Goal: Information Seeking & Learning: Compare options

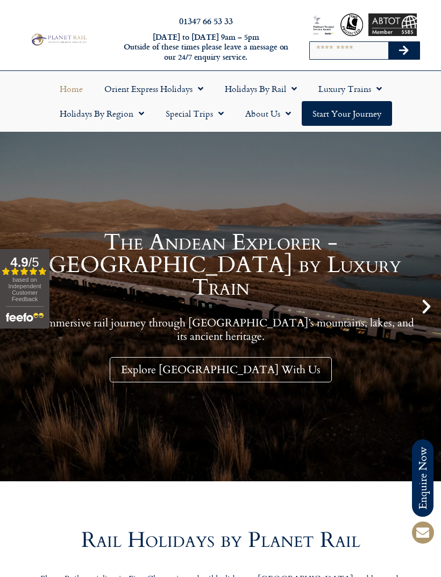
click at [265, 93] on link "Holidays by Rail" at bounding box center [261, 88] width 94 height 25
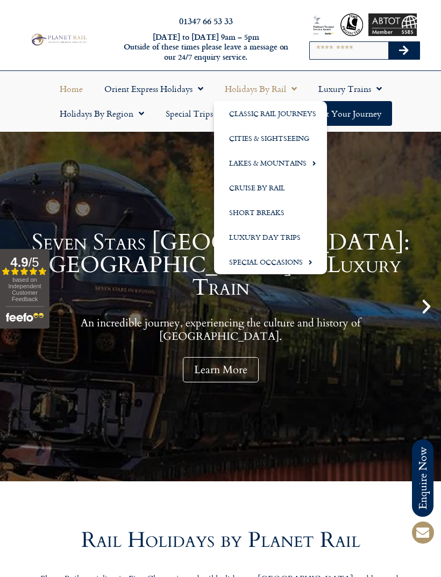
click at [259, 218] on link "Short Breaks" at bounding box center [270, 212] width 113 height 25
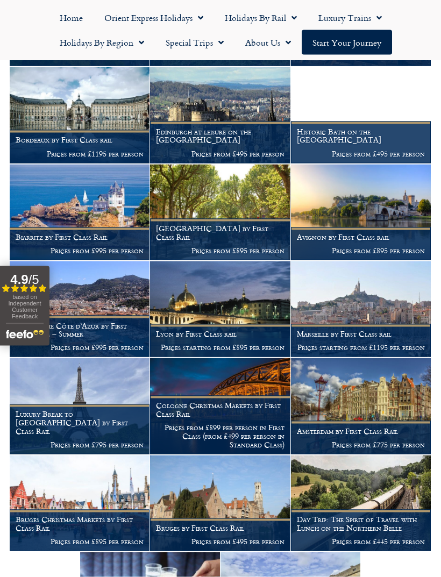
scroll to position [899, 0]
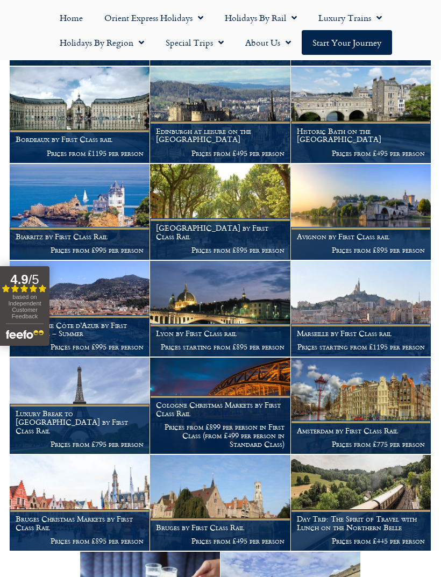
click at [239, 523] on h1 "Bruges by First Class Rail" at bounding box center [220, 527] width 128 height 9
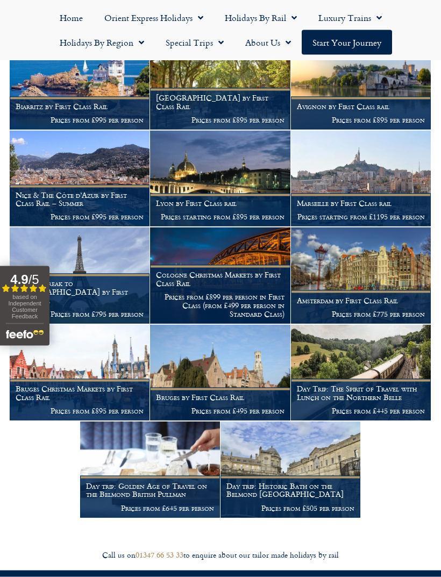
scroll to position [1029, 0]
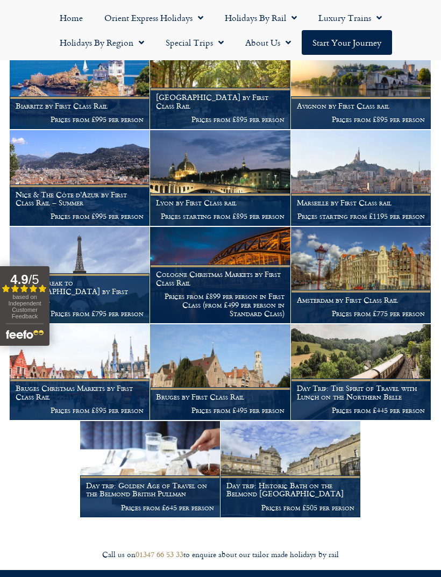
click at [90, 384] on h1 "Bruges Christmas Markets by First Class Rail" at bounding box center [80, 392] width 128 height 17
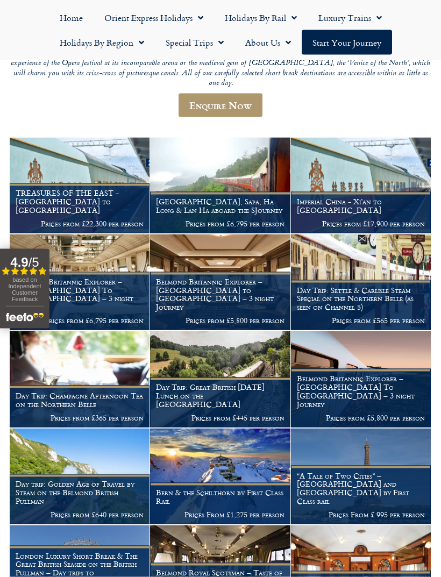
scroll to position [150, 0]
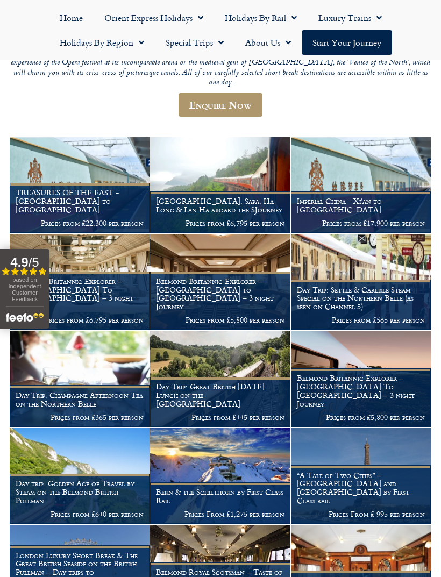
click at [214, 284] on h1 "Belmond Britannic Explorer – London to Cornwall – 3 night Journey" at bounding box center [220, 294] width 128 height 34
click at [83, 284] on h1 "Belmond Britannic Explorer – London To The Lake District – 3 night Journey" at bounding box center [80, 294] width 128 height 34
click at [95, 253] on img at bounding box center [80, 282] width 140 height 96
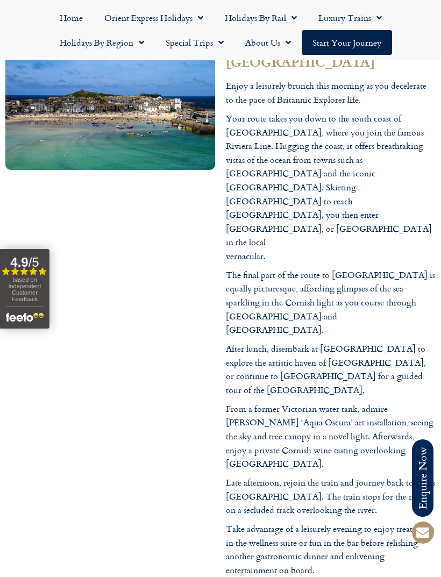
scroll to position [2401, 0]
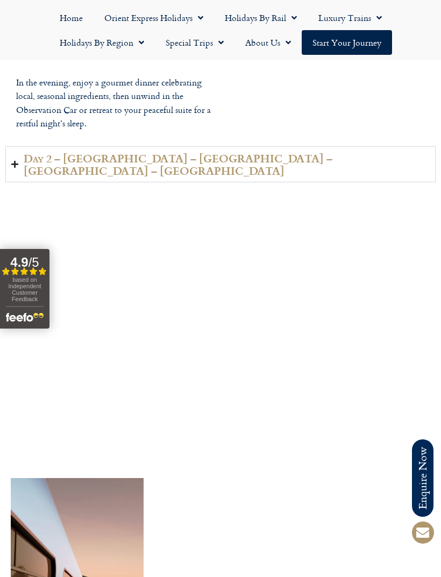
scroll to position [1963, 0]
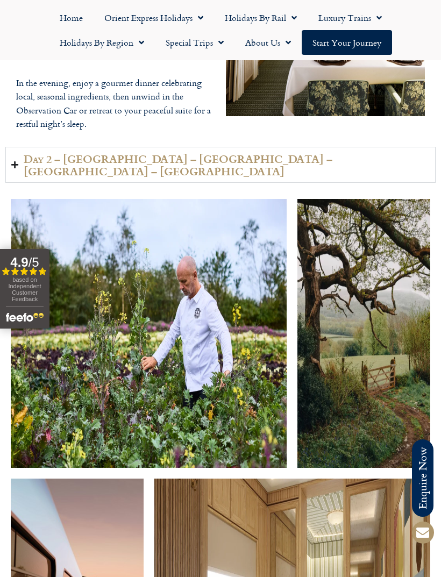
click at [22, 150] on summary "Day 2 – Keighley – Workington – Penrith – Appleby" at bounding box center [220, 165] width 430 height 36
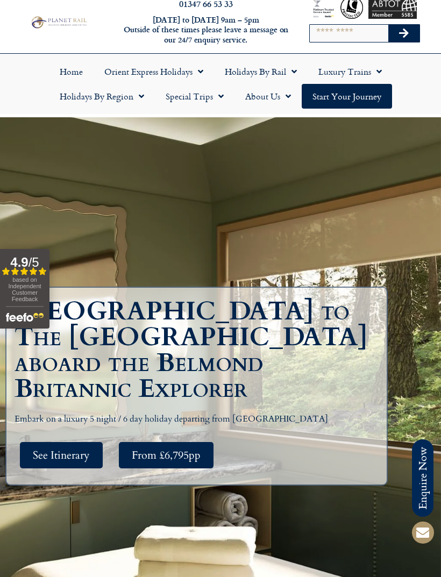
scroll to position [0, 0]
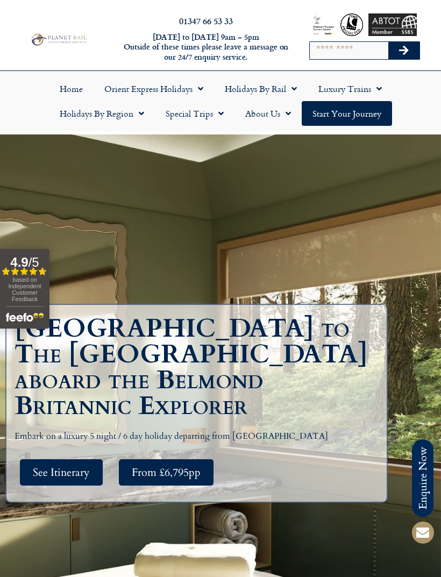
click at [365, 90] on link "Luxury Trains" at bounding box center [350, 88] width 85 height 25
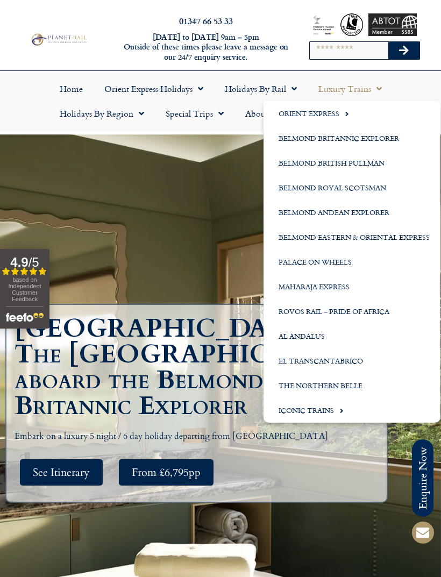
click at [312, 335] on link "Al Andalus" at bounding box center [352, 336] width 177 height 25
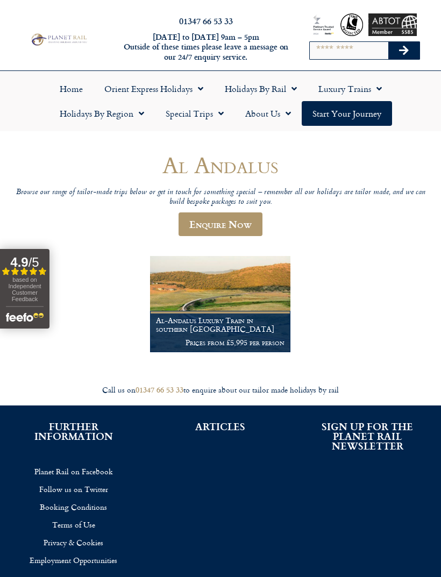
click at [254, 323] on h1 "Al-Andalus Luxury Train in southern [GEOGRAPHIC_DATA]" at bounding box center [220, 324] width 128 height 17
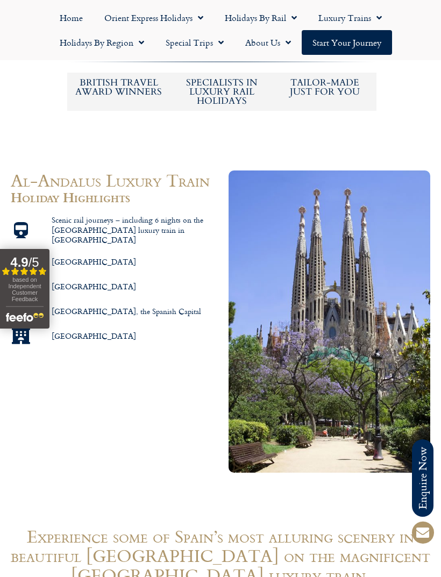
scroll to position [628, 0]
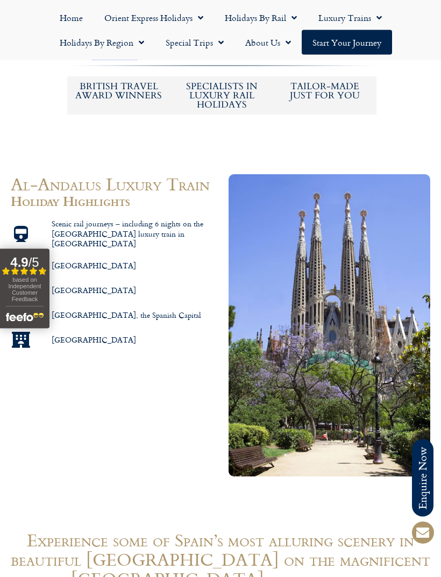
click at [372, 12] on span "Menu" at bounding box center [376, 17] width 11 height 19
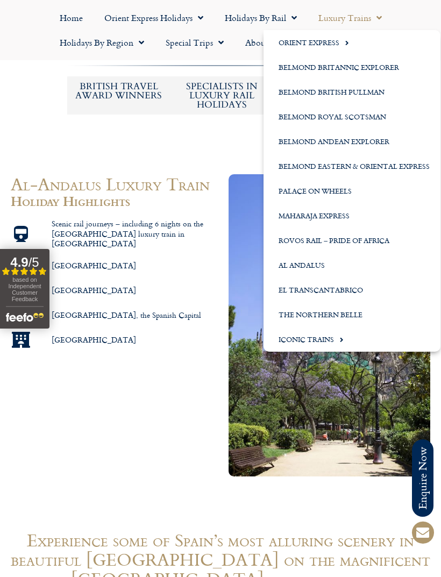
click at [353, 290] on link "El Transcantabrico" at bounding box center [352, 290] width 177 height 25
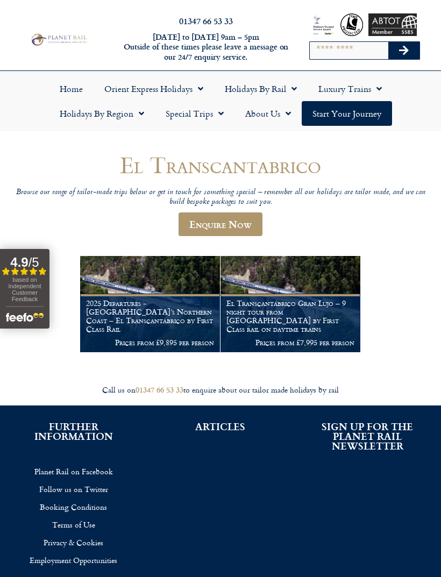
click at [366, 97] on link "Luxury Trains" at bounding box center [350, 88] width 85 height 25
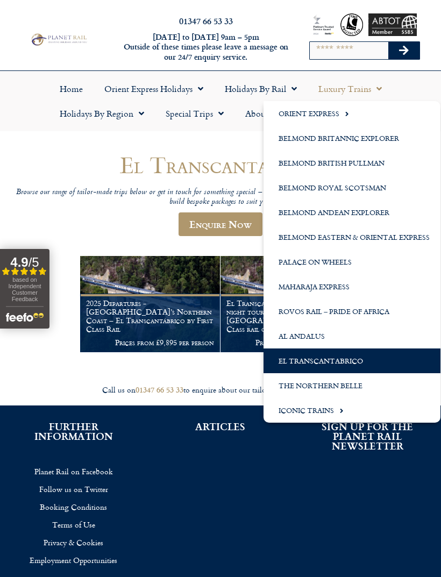
click at [331, 289] on link "Maharaja Express" at bounding box center [352, 286] width 177 height 25
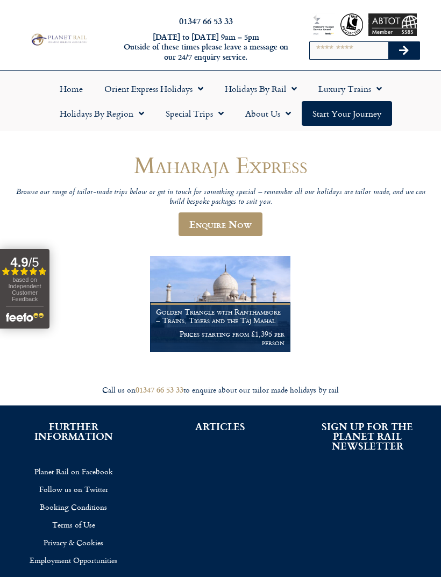
click at [255, 329] on figcaption "Golden Triangle with Ranthambore – Trains, Tigers and the Taj Mahal Prices star…" at bounding box center [220, 327] width 140 height 50
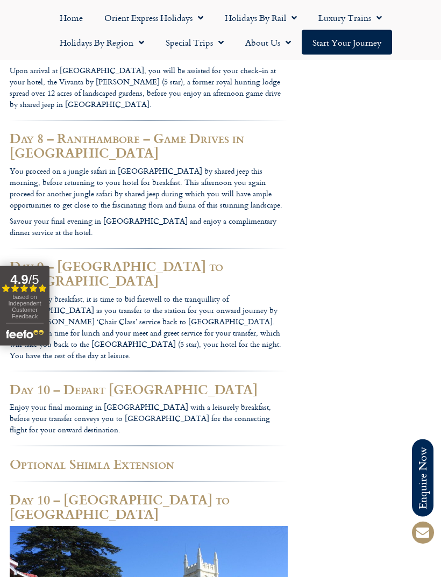
scroll to position [4334, 0]
